Goal: Task Accomplishment & Management: Manage account settings

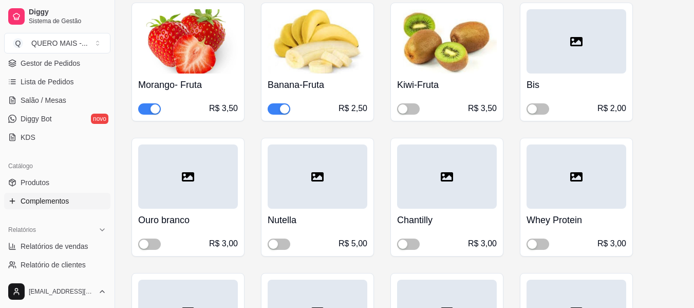
scroll to position [205, 0]
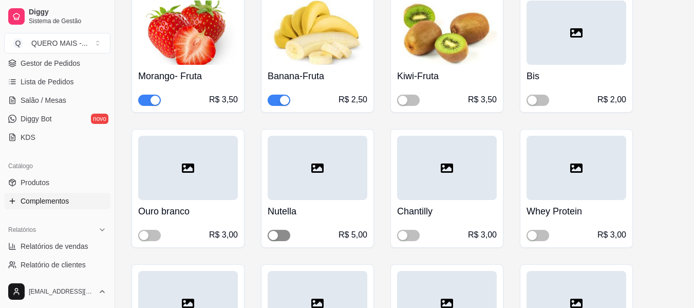
click at [285, 237] on span "button" at bounding box center [279, 235] width 23 height 11
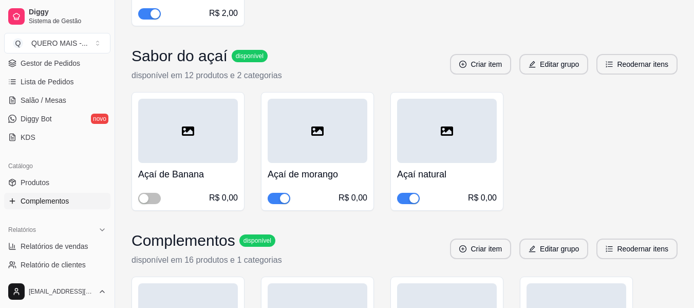
scroll to position [2311, 0]
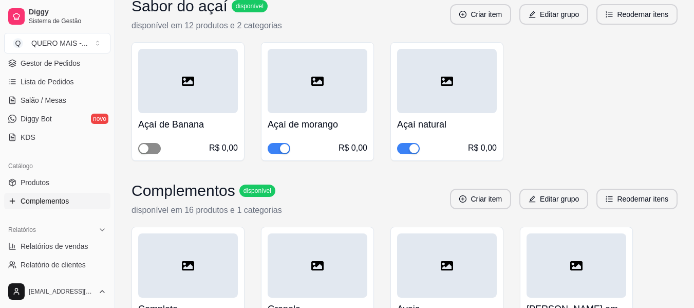
click at [153, 149] on span "button" at bounding box center [149, 148] width 23 height 11
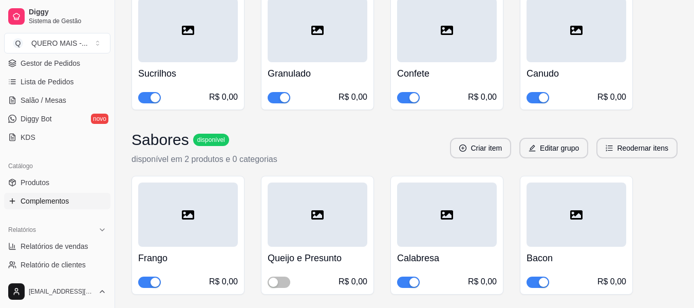
scroll to position [3015, 0]
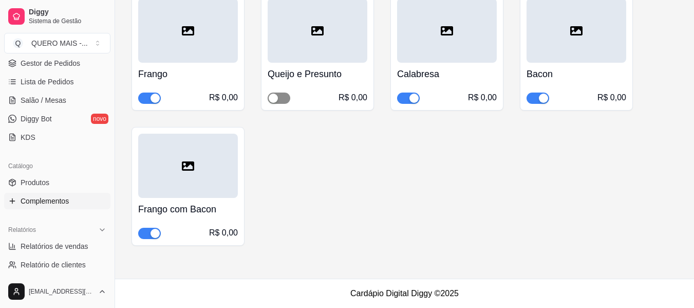
click at [278, 102] on span "button" at bounding box center [279, 97] width 23 height 11
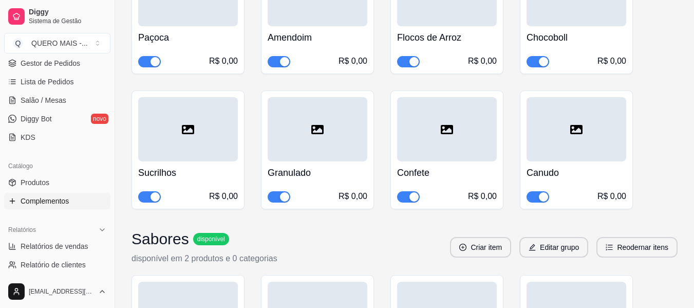
scroll to position [2707, 0]
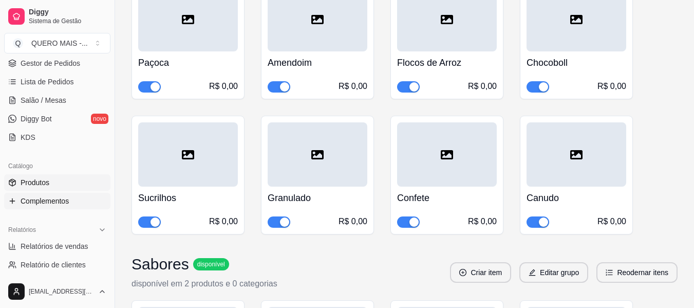
click at [54, 183] on link "Produtos" at bounding box center [57, 182] width 106 height 16
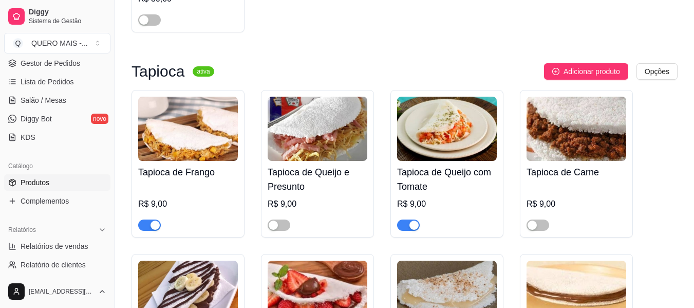
scroll to position [770, 0]
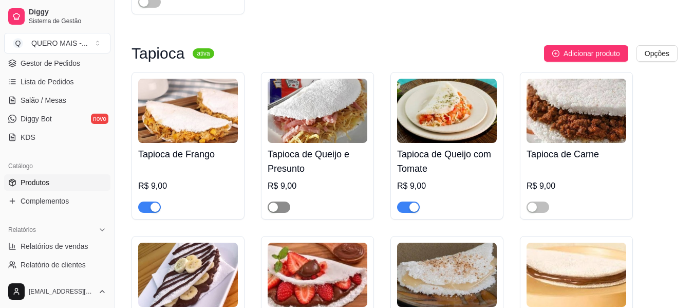
click at [281, 201] on span "button" at bounding box center [279, 206] width 23 height 11
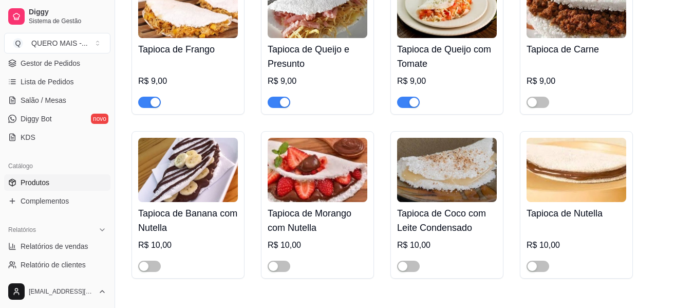
scroll to position [924, 0]
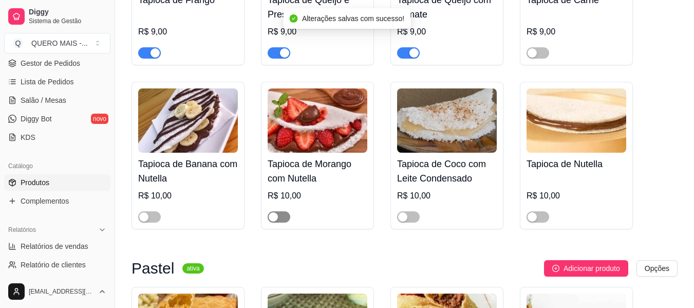
click at [277, 212] on div "button" at bounding box center [273, 216] width 9 height 9
click at [156, 211] on span "button" at bounding box center [149, 216] width 23 height 11
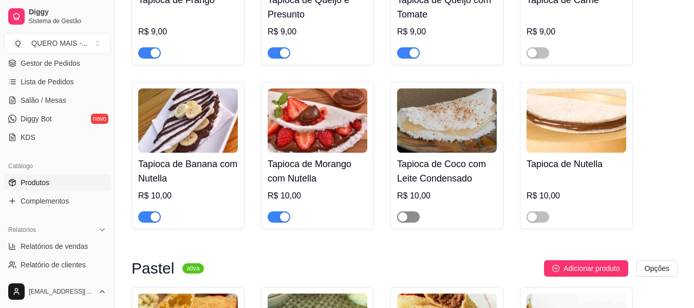
click at [408, 211] on span "button" at bounding box center [408, 216] width 23 height 11
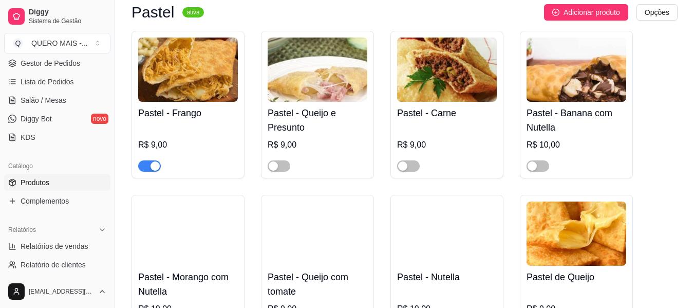
scroll to position [1181, 0]
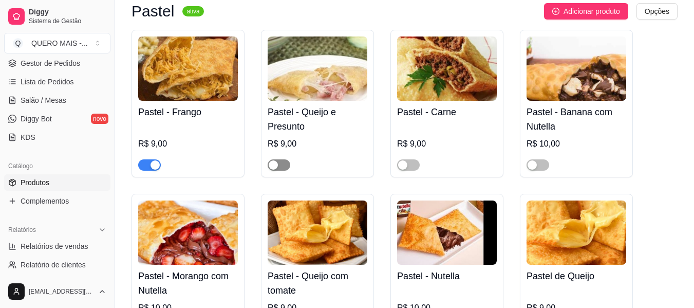
drag, startPoint x: 281, startPoint y: 148, endPoint x: 289, endPoint y: 148, distance: 7.2
click at [281, 159] on span "button" at bounding box center [279, 164] width 23 height 11
click at [543, 159] on span "button" at bounding box center [537, 164] width 23 height 11
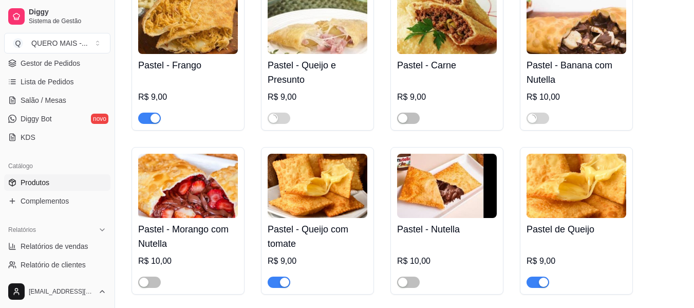
scroll to position [1284, 0]
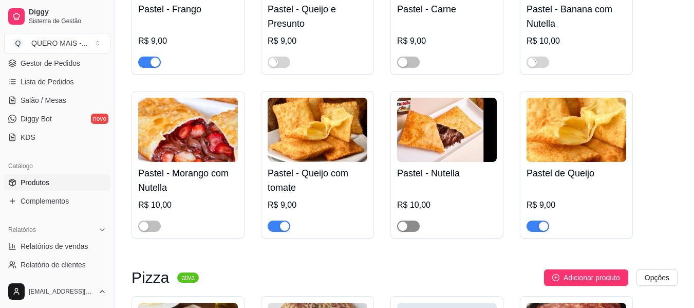
click at [413, 220] on span "button" at bounding box center [408, 225] width 23 height 11
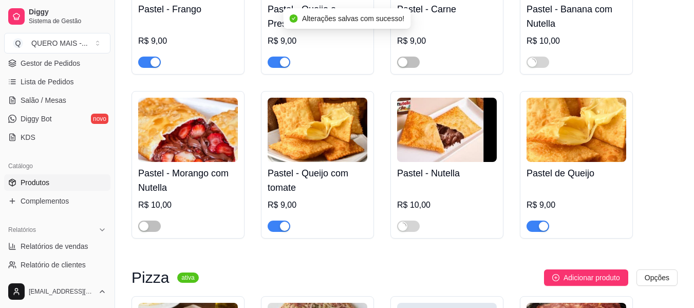
click at [179, 211] on div at bounding box center [188, 221] width 100 height 21
click at [149, 207] on textarea "Pastel - Morango com Nutella" at bounding box center [289, 216] width 394 height 39
click at [146, 221] on div "button" at bounding box center [143, 225] width 9 height 9
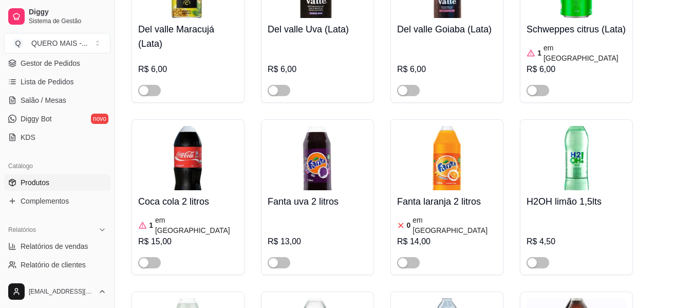
scroll to position [4057, 0]
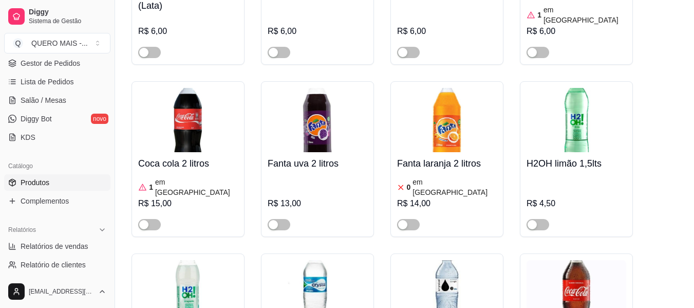
click at [176, 89] on img at bounding box center [188, 120] width 100 height 64
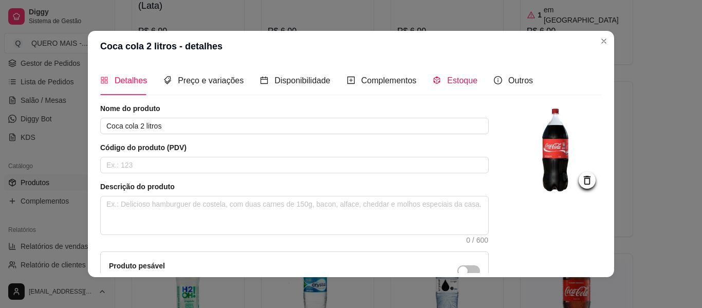
click at [447, 81] on span "Estoque" at bounding box center [462, 80] width 30 height 9
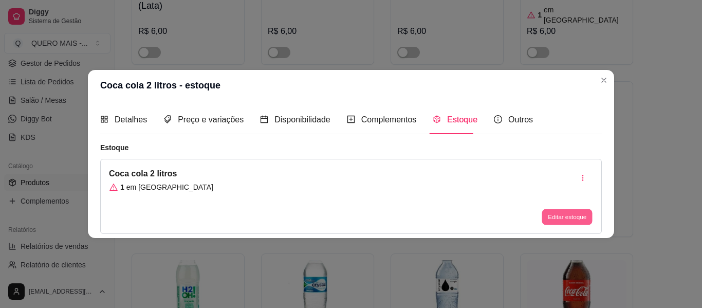
click at [554, 216] on button "Editar estoque" at bounding box center [566, 217] width 50 height 16
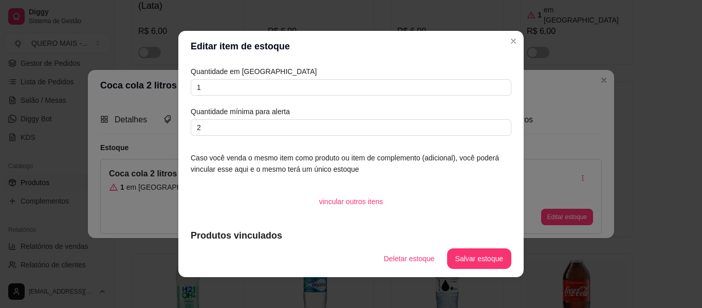
click at [233, 78] on div "Quantidade em estoque 1 Quantidade mínima para alerta 2" at bounding box center [351, 101] width 320 height 70
click at [234, 84] on input "1" at bounding box center [351, 87] width 320 height 16
type input "3"
click at [456, 255] on button "Salvar estoque" at bounding box center [479, 258] width 64 height 21
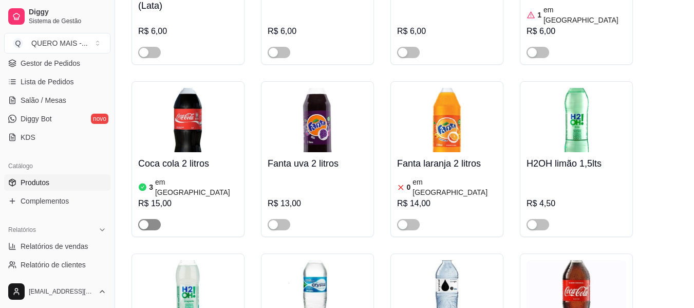
click at [142, 220] on div "button" at bounding box center [143, 224] width 9 height 9
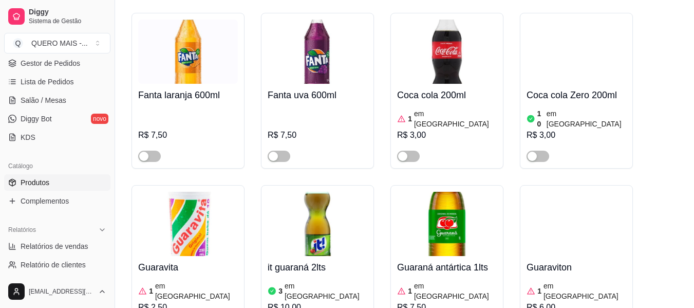
scroll to position [4520, 0]
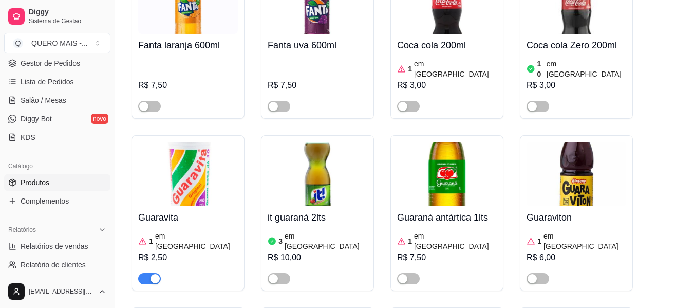
click at [204, 142] on img at bounding box center [188, 174] width 100 height 64
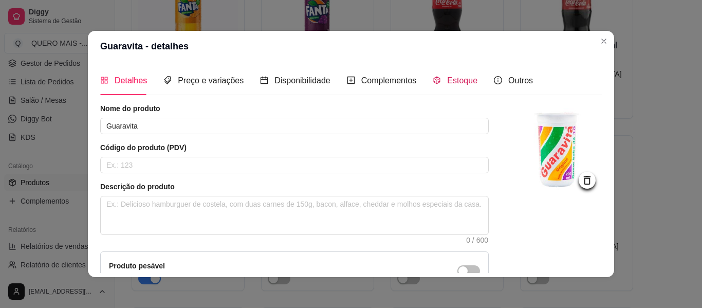
click at [436, 83] on div "Estoque" at bounding box center [454, 80] width 45 height 13
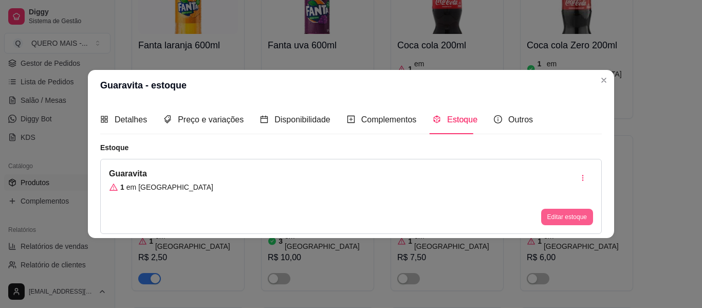
click at [561, 219] on button "Editar estoque" at bounding box center [567, 217] width 52 height 16
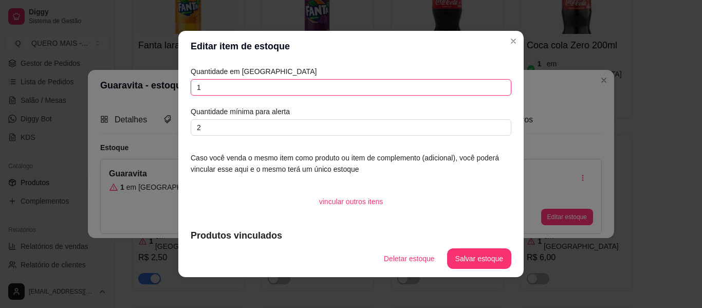
click at [218, 89] on input "1" at bounding box center [351, 87] width 320 height 16
type input "3"
click at [488, 259] on button "Salvar estoque" at bounding box center [479, 258] width 64 height 21
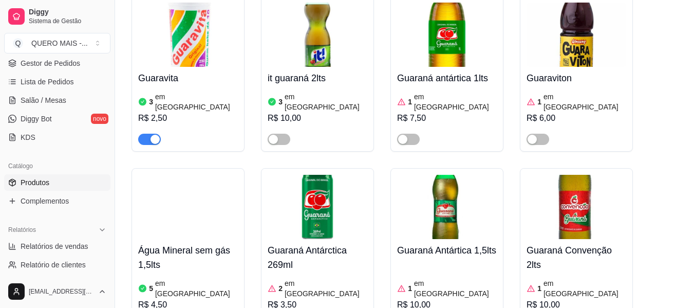
scroll to position [4674, 0]
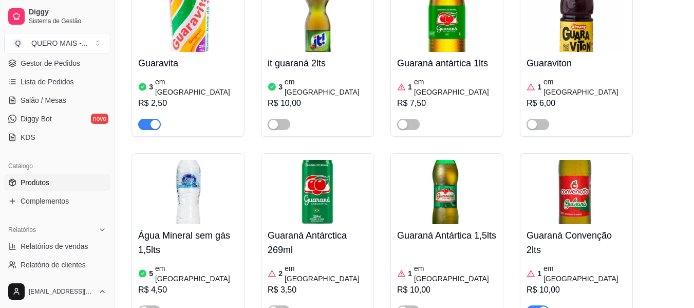
click at [569, 160] on img at bounding box center [576, 192] width 100 height 64
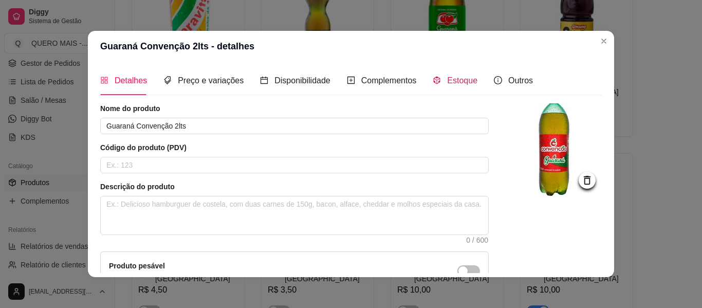
click at [455, 79] on span "Estoque" at bounding box center [462, 80] width 30 height 9
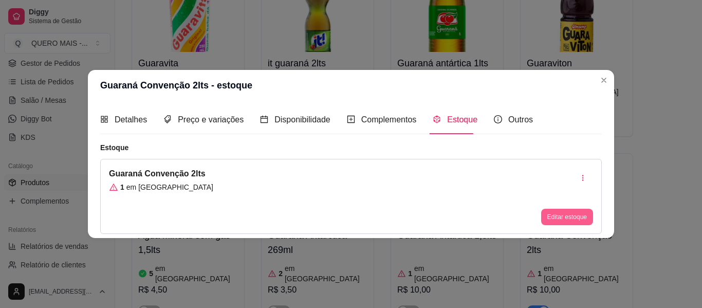
click at [559, 214] on button "Editar estoque" at bounding box center [567, 217] width 52 height 16
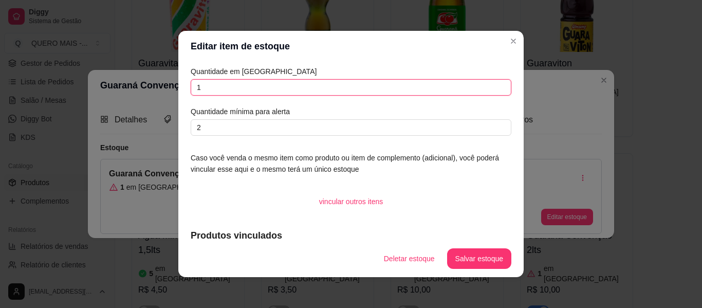
click at [279, 87] on input "1" at bounding box center [351, 87] width 320 height 16
type input "7"
click at [469, 254] on button "Salvar estoque" at bounding box center [479, 258] width 64 height 21
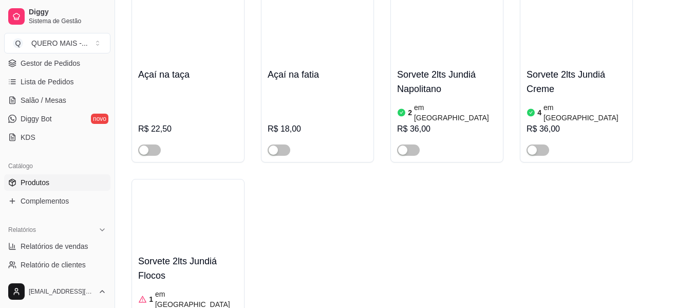
scroll to position [0, 0]
